Goal: Find specific page/section: Find specific page/section

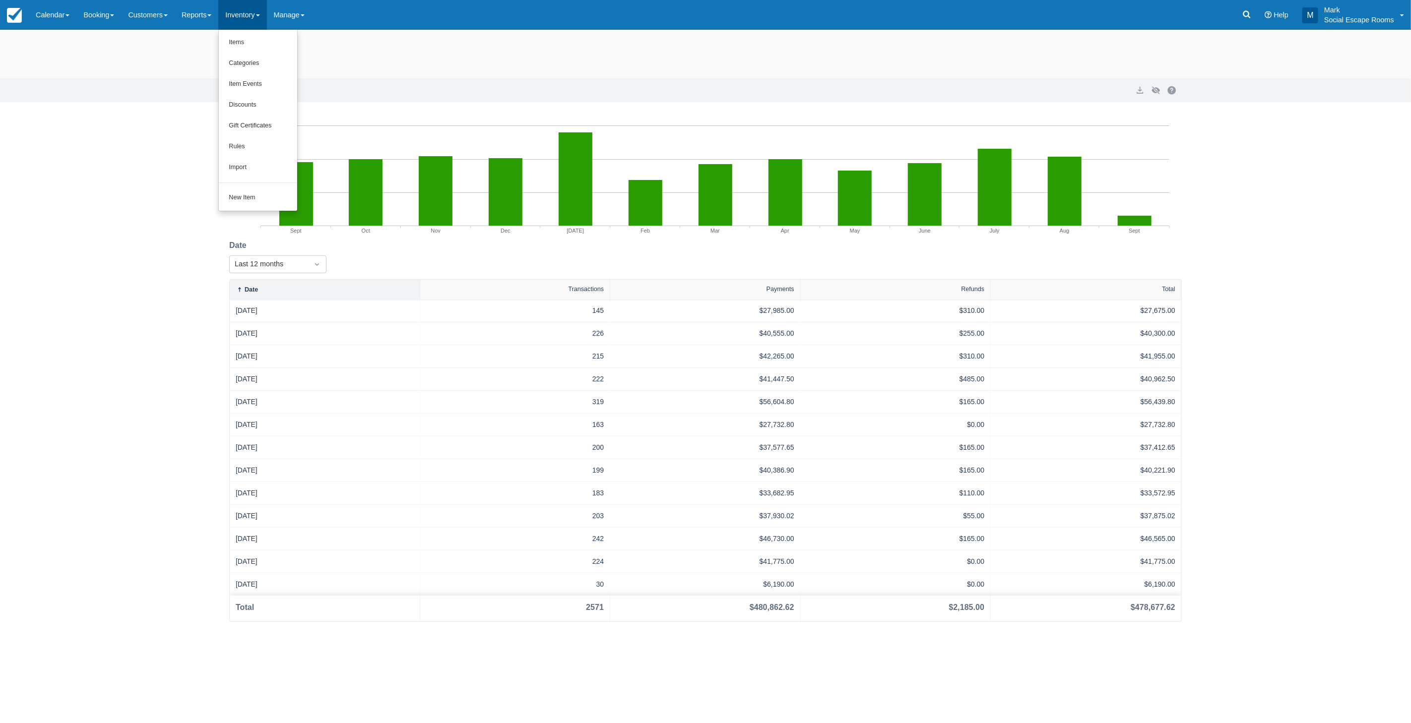
drag, startPoint x: 60, startPoint y: 13, endPoint x: 48, endPoint y: 50, distance: 39.1
click at [59, 13] on link "Calendar" at bounding box center [53, 15] width 48 height 30
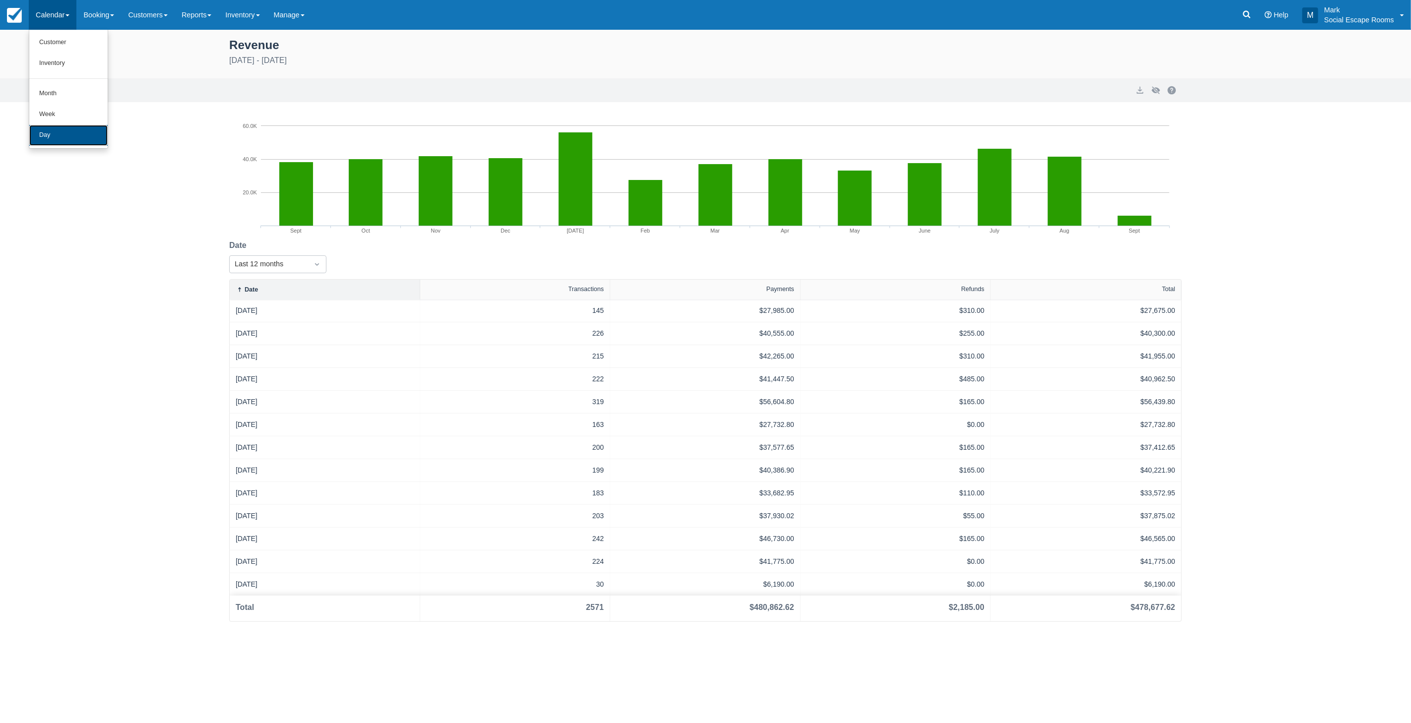
click at [54, 142] on link "Day" at bounding box center [68, 135] width 78 height 21
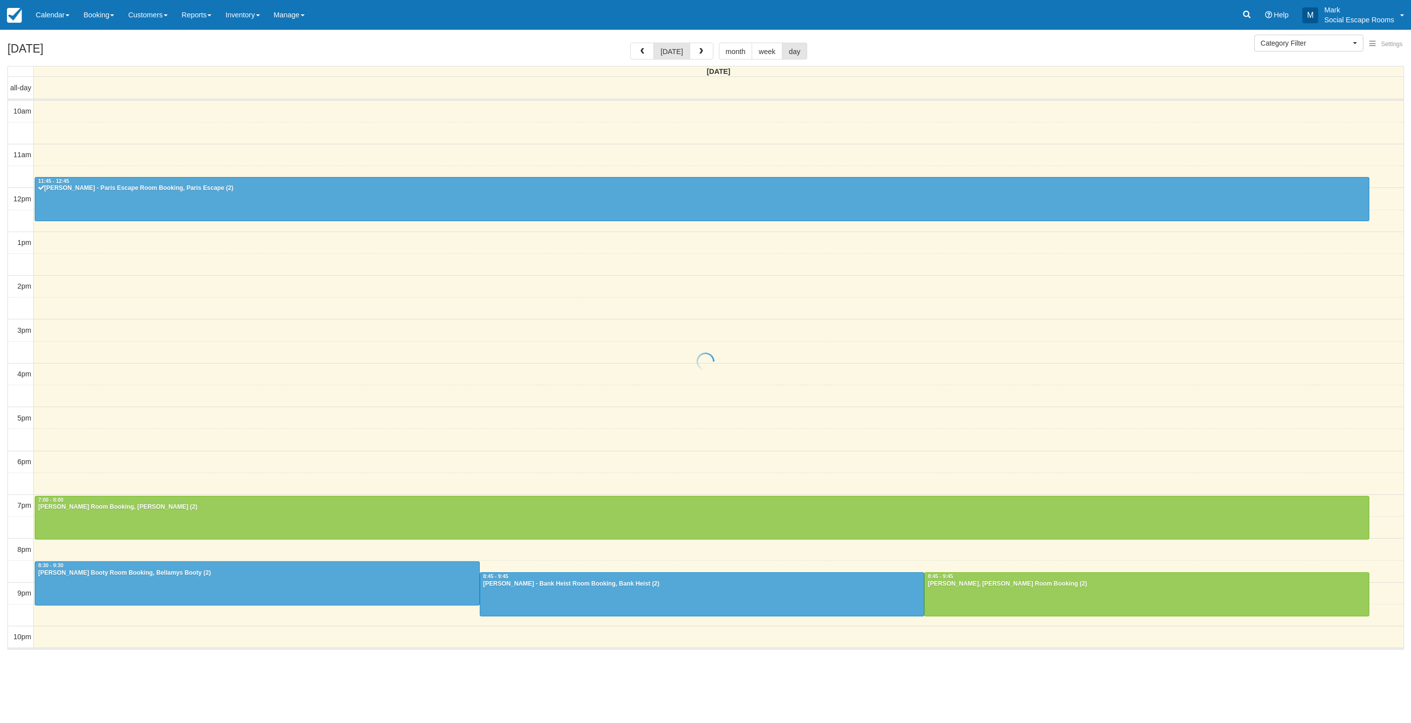
select select
